Goal: Transaction & Acquisition: Book appointment/travel/reservation

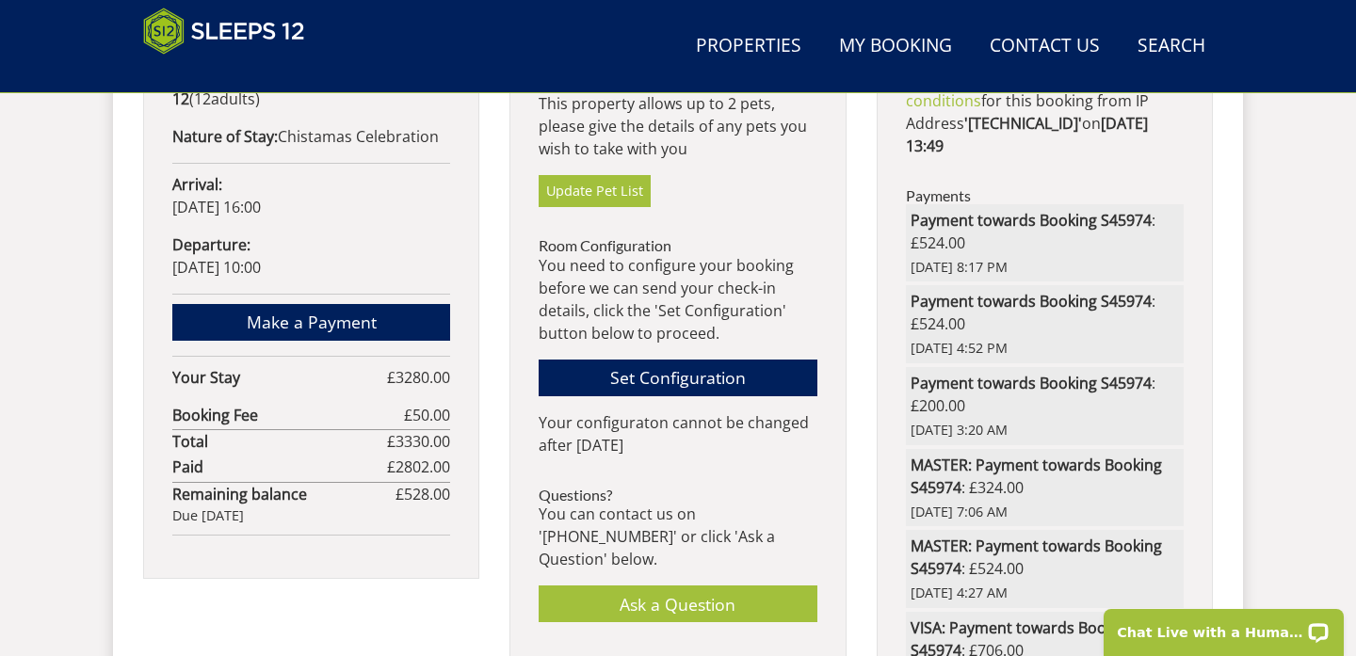
scroll to position [1171, 0]
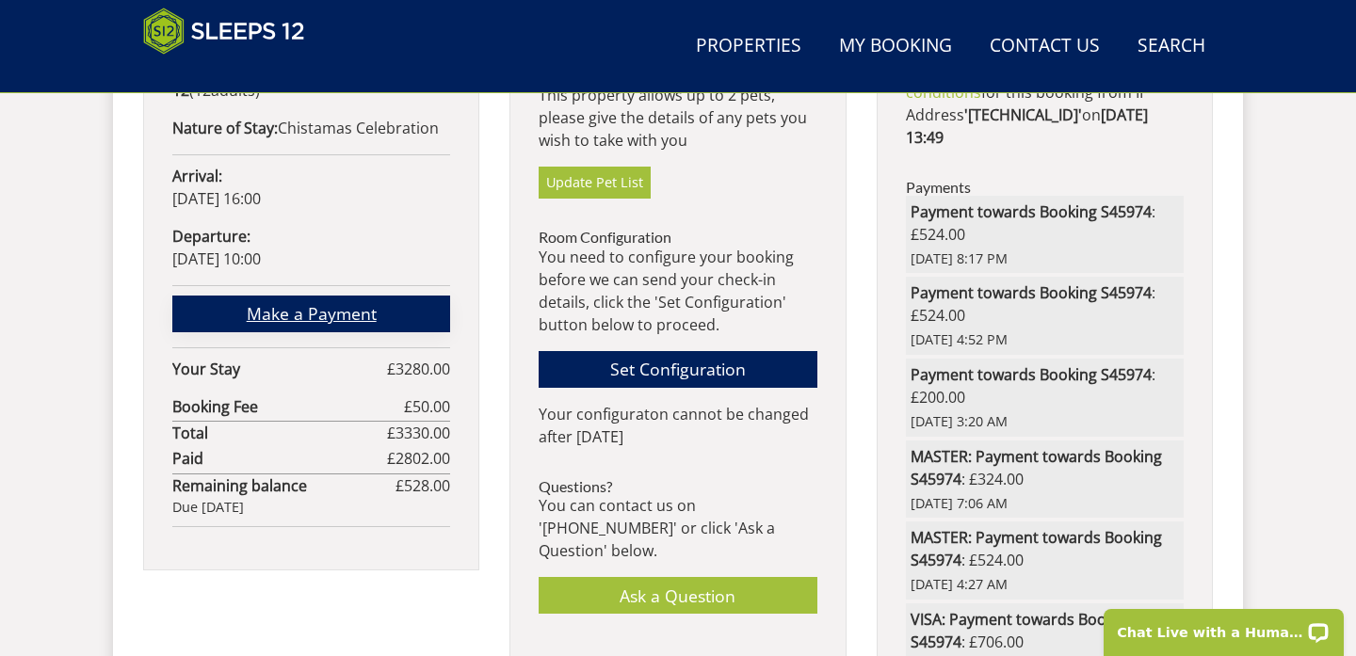
click at [332, 296] on link "Make a Payment" at bounding box center [311, 314] width 278 height 37
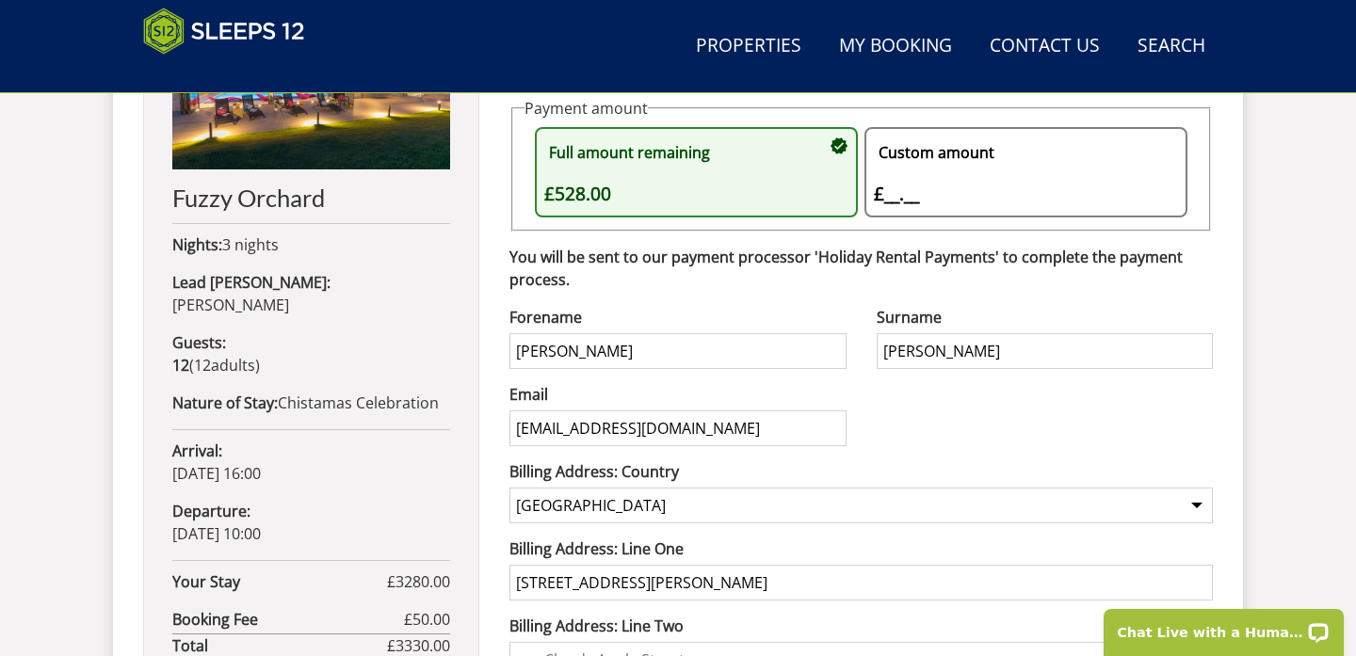
click at [891, 201] on div "Custom amount £__.__ £" at bounding box center [1016, 173] width 285 height 72
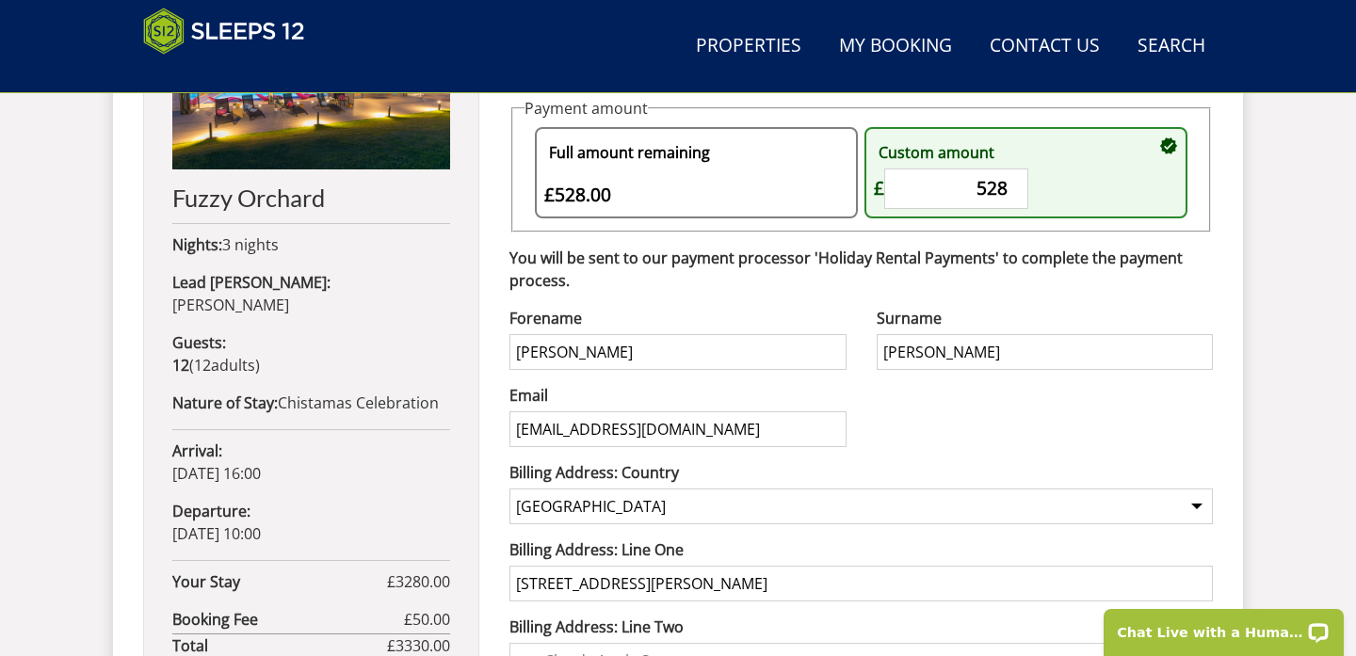
type input "528"
click at [1055, 276] on p "You will be sent to our payment processor 'Holiday Rental Payments' to complete…" at bounding box center [862, 269] width 704 height 45
click at [1011, 445] on div "[PERSON_NAME] Surname [PERSON_NAME] Email [EMAIL_ADDRESS][DOMAIN_NAME] Phone Nu…" at bounding box center [862, 577] width 704 height 541
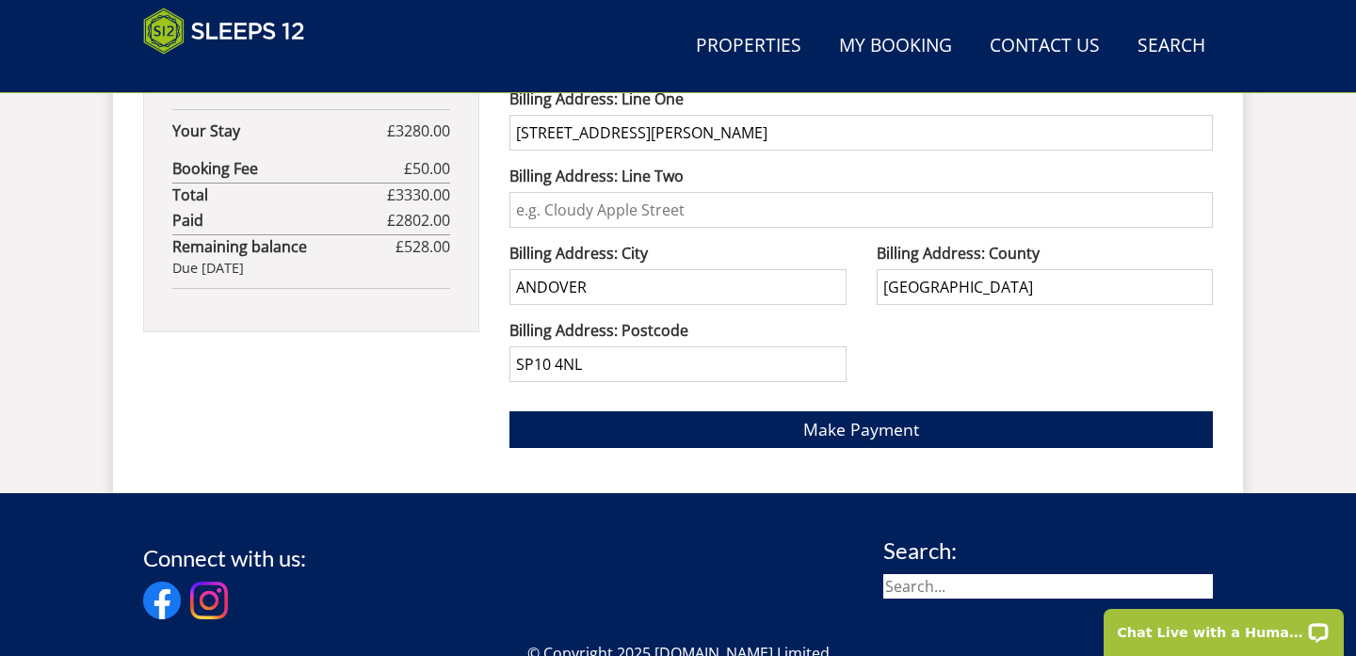
scroll to position [1348, 0]
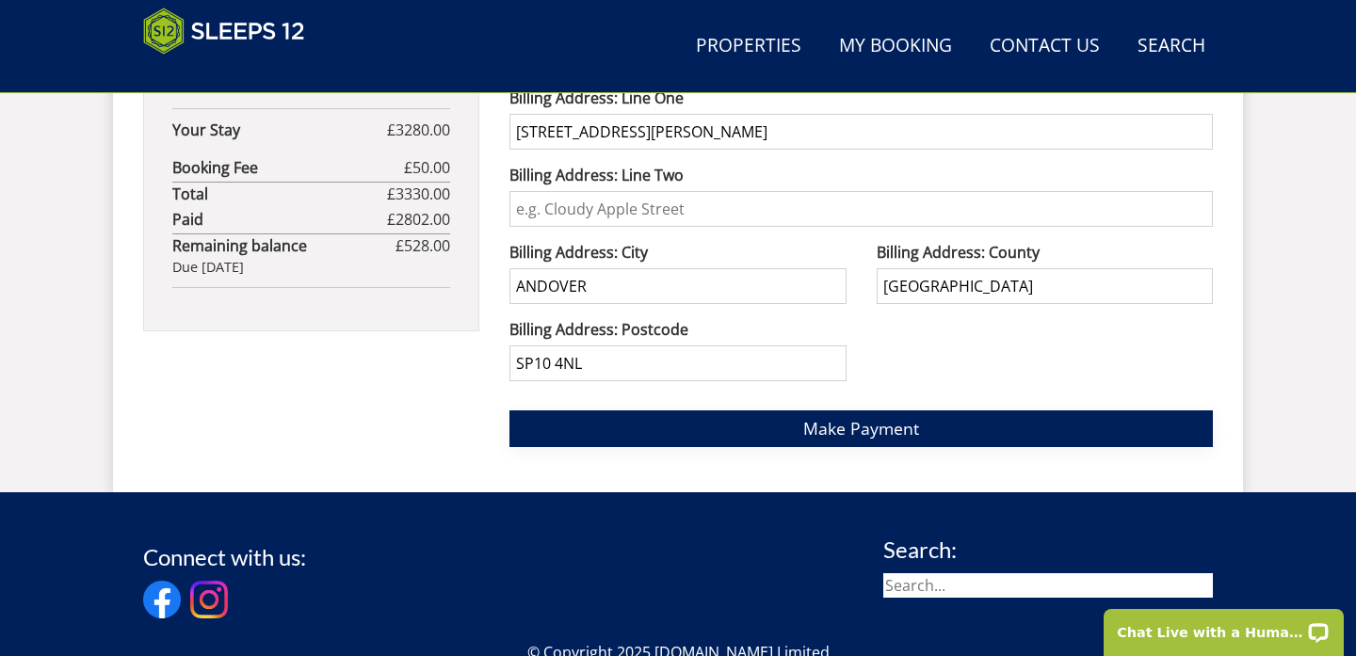
click at [1001, 437] on button "Make Payment" at bounding box center [862, 429] width 704 height 37
